Goal: Contribute content

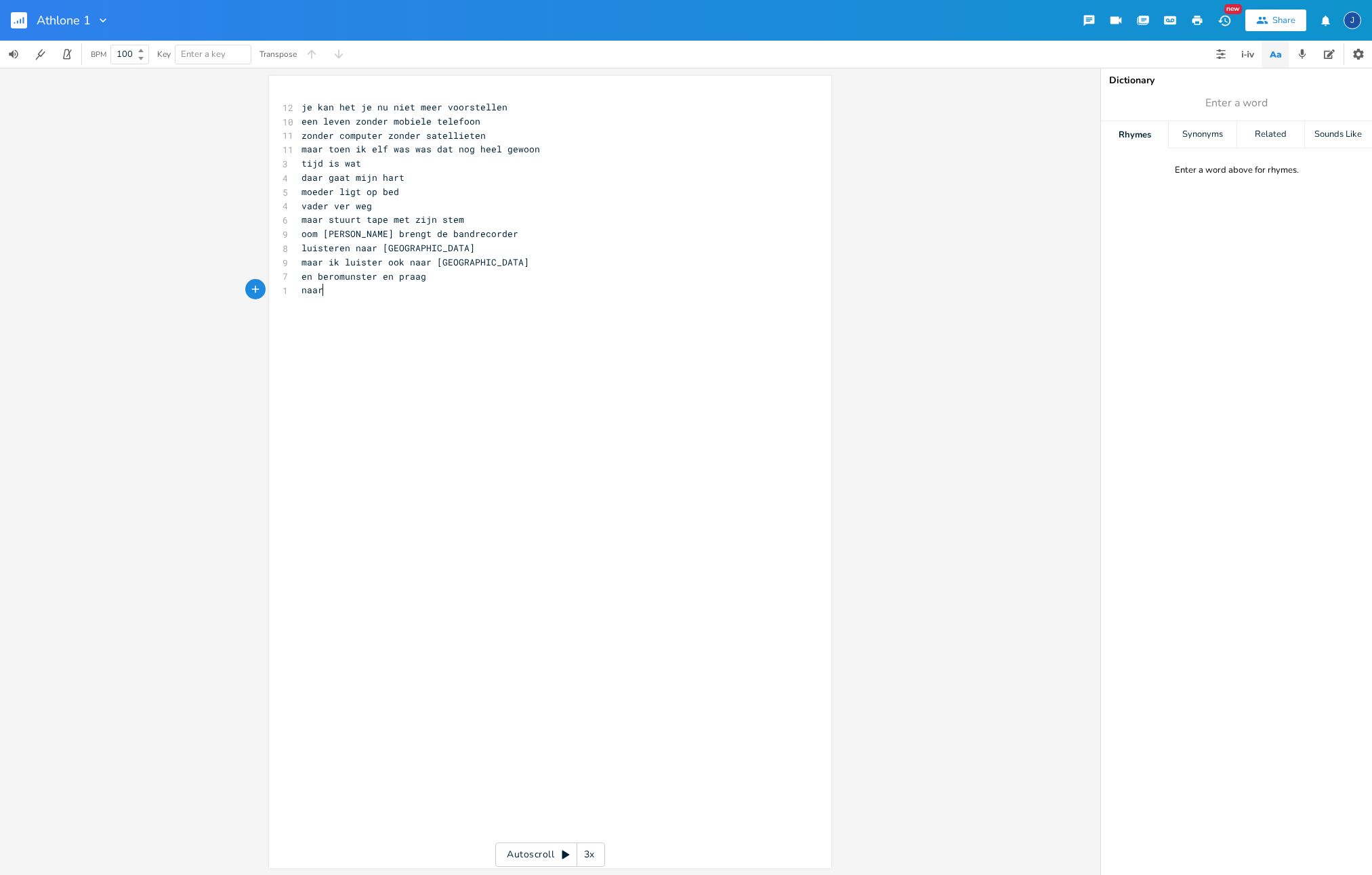
click at [322, 291] on pre "naar" at bounding box center [543, 290] width 489 height 14
type textarea "ver weg in het verleden"
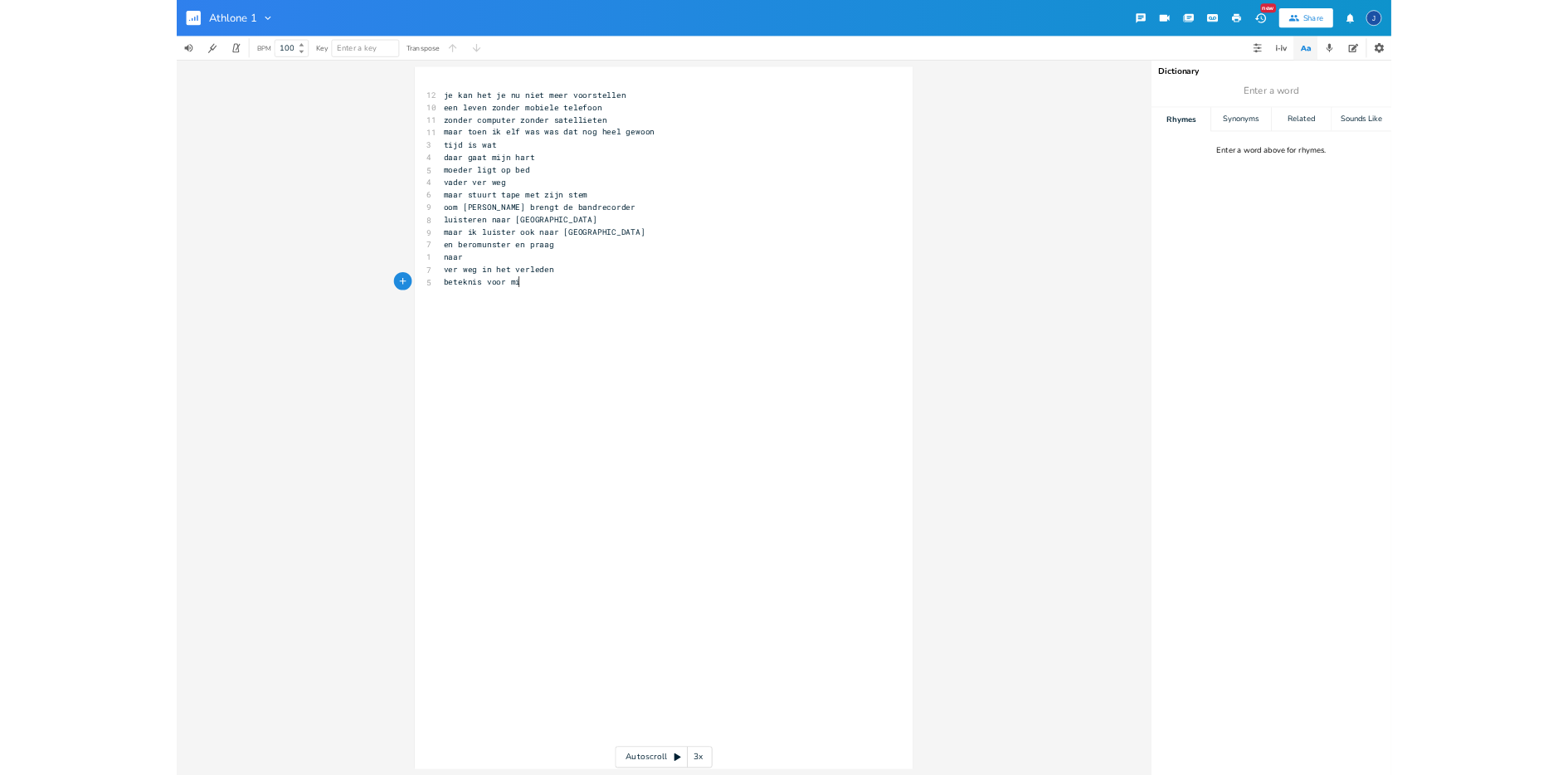
scroll to position [0, 83]
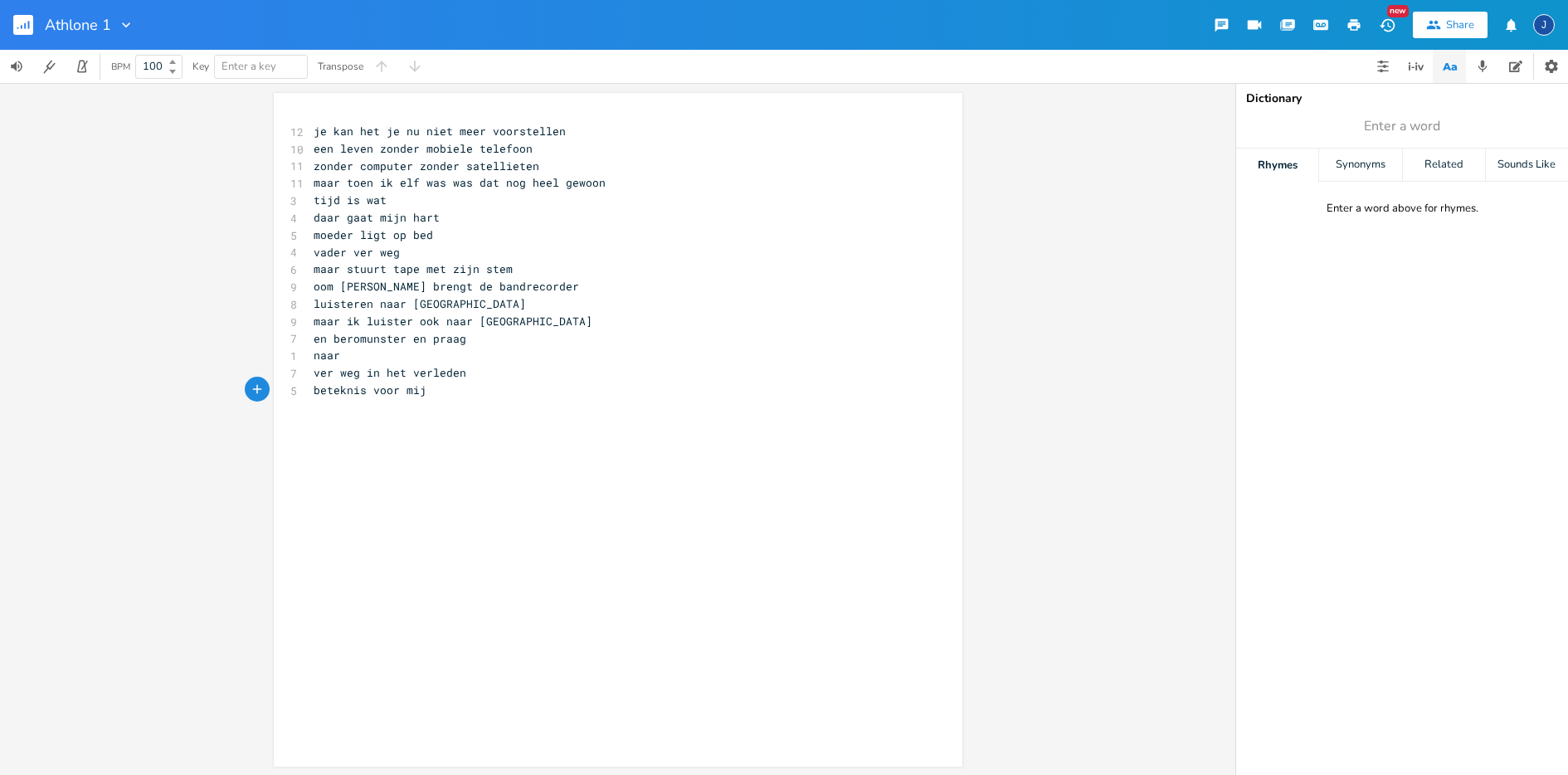
type textarea "beteknis voor mij"
click at [340, 390] on span "beteknis voor mij" at bounding box center [370, 390] width 113 height 15
type textarea "e"
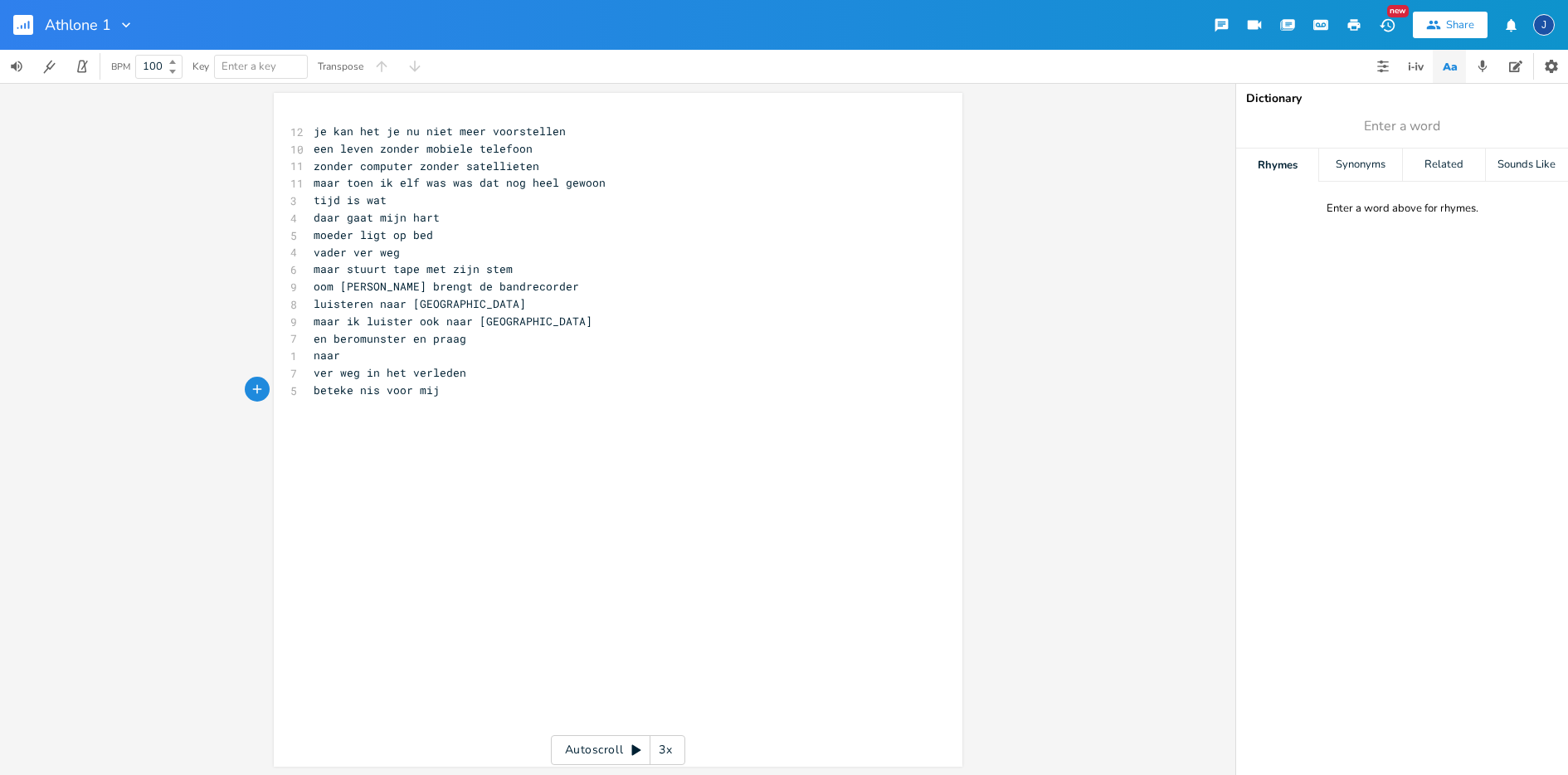
click at [436, 390] on pre "beteke nis voor mij" at bounding box center [609, 390] width 599 height 18
type textarea "ik ruik het weer"
type textarea "ik an de"
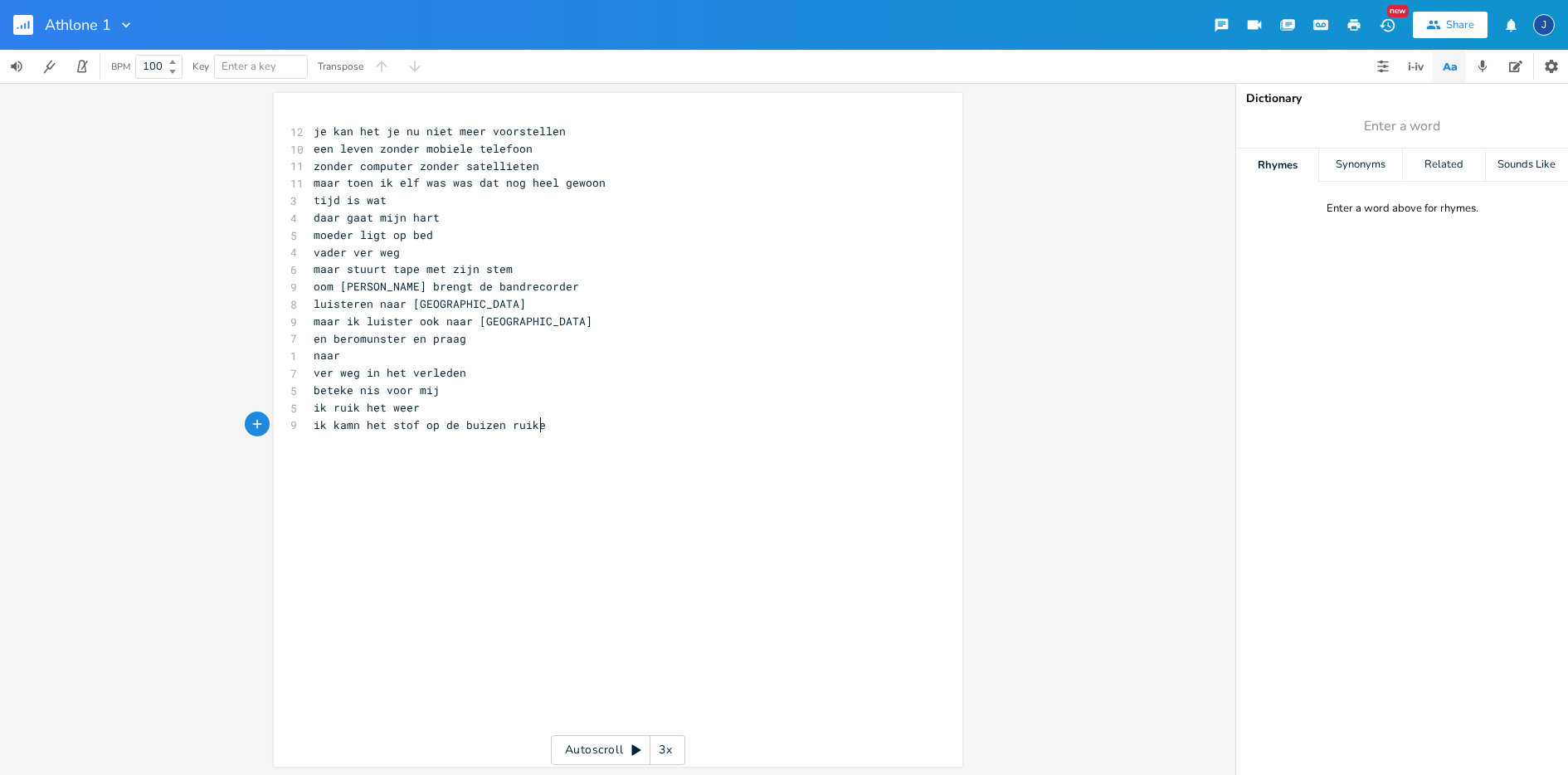
type textarea "kamn het stof op de buizen ruiken"
click at [349, 426] on span "ik kamn het stof op de buizen ruiken" at bounding box center [433, 425] width 239 height 15
